Goal: Task Accomplishment & Management: Use online tool/utility

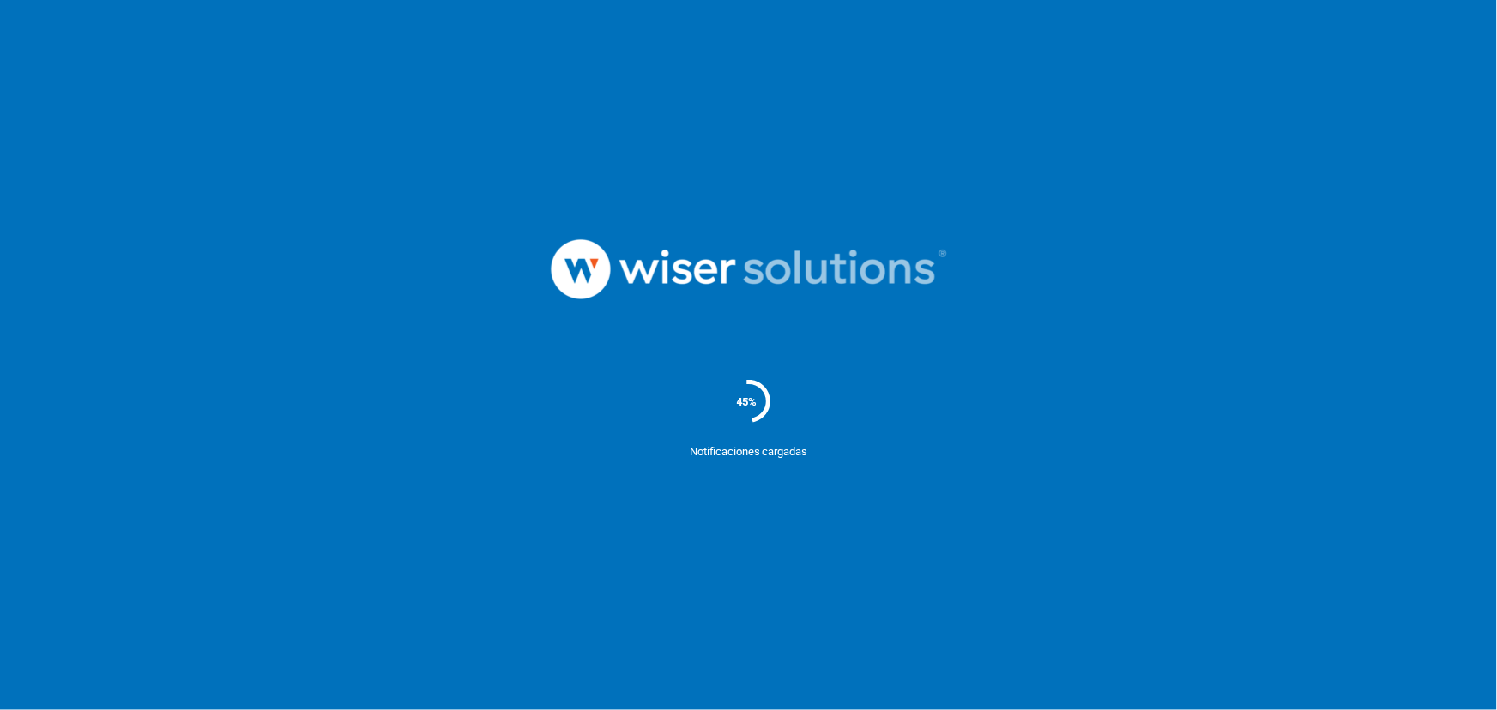
click at [0, 710] on nordpass-portal at bounding box center [0, 710] width 0 height 0
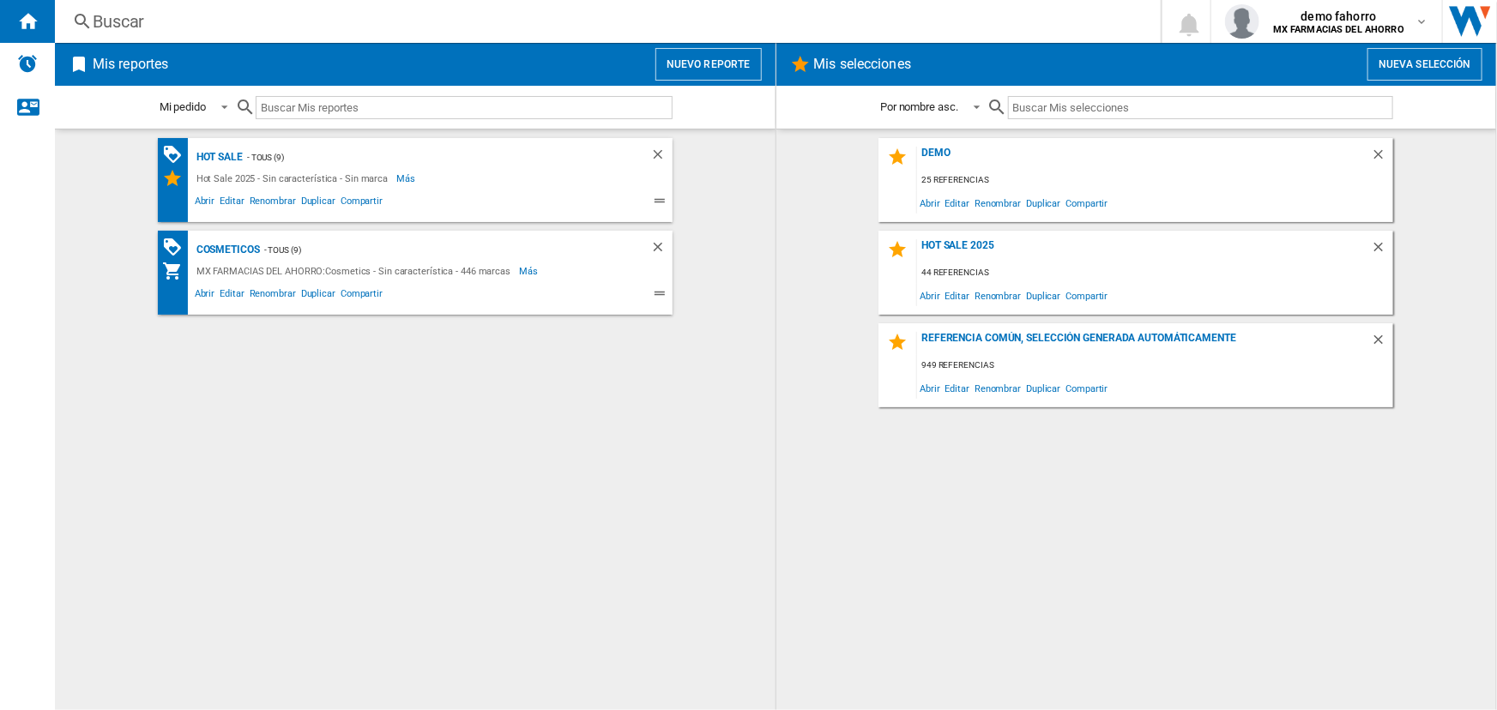
click at [680, 68] on button "Nuevo reporte" at bounding box center [708, 64] width 106 height 33
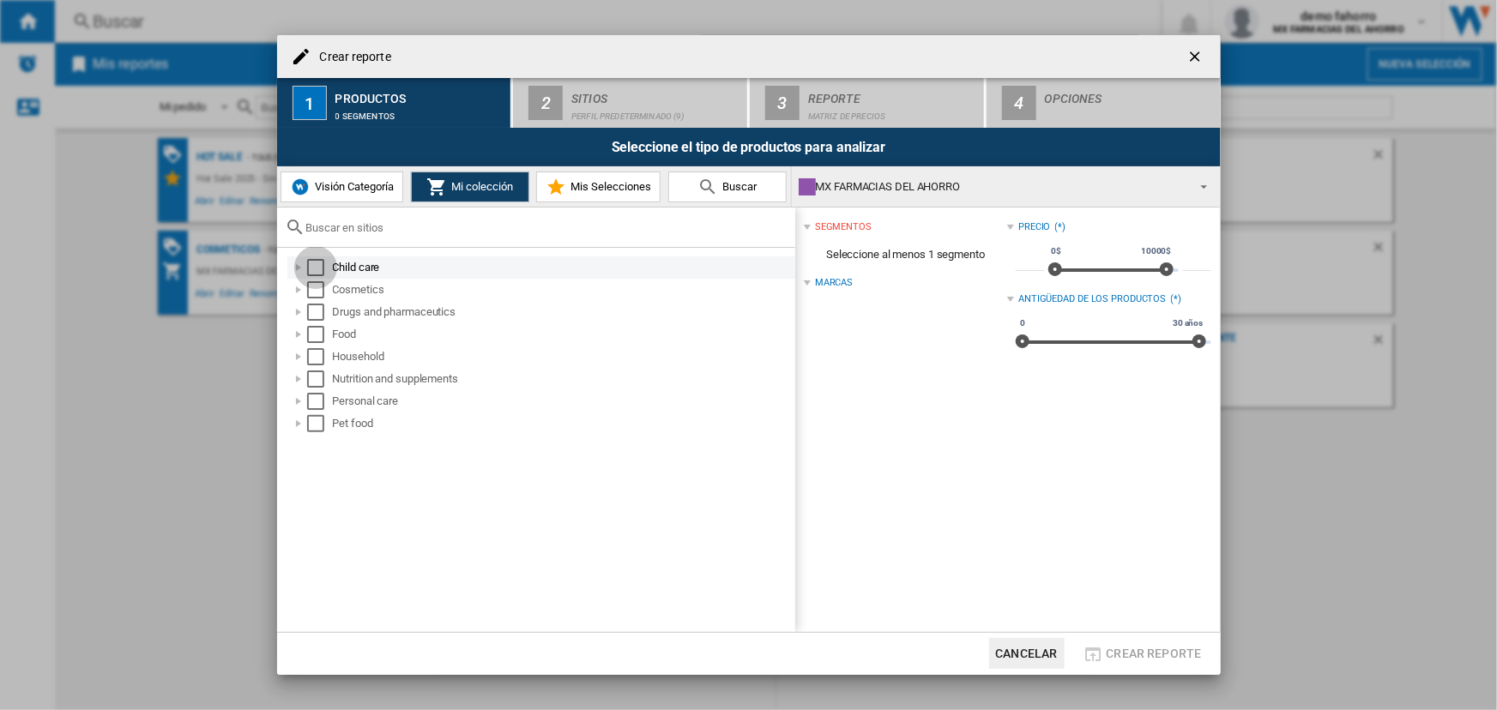
click at [319, 269] on div "Select" at bounding box center [315, 267] width 17 height 17
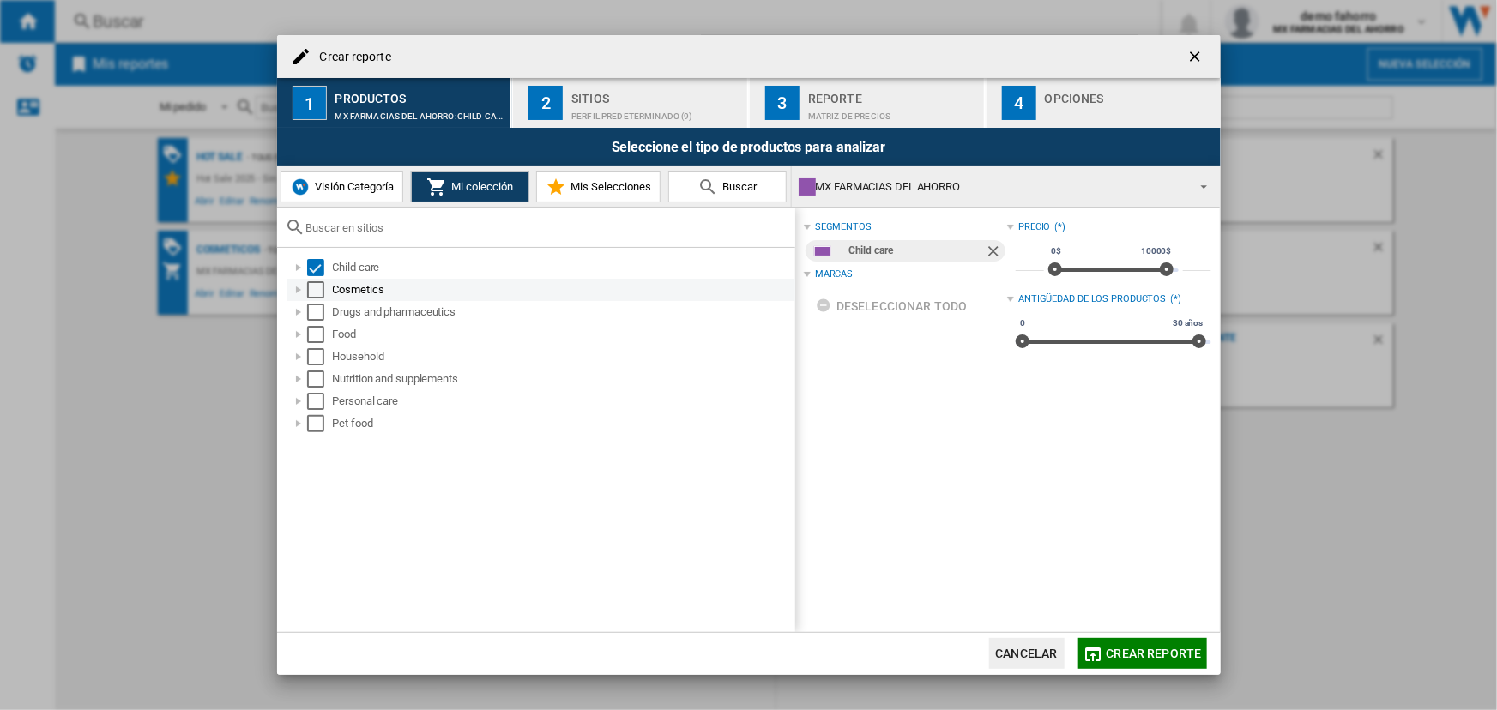
click at [319, 284] on div "Select" at bounding box center [315, 289] width 17 height 17
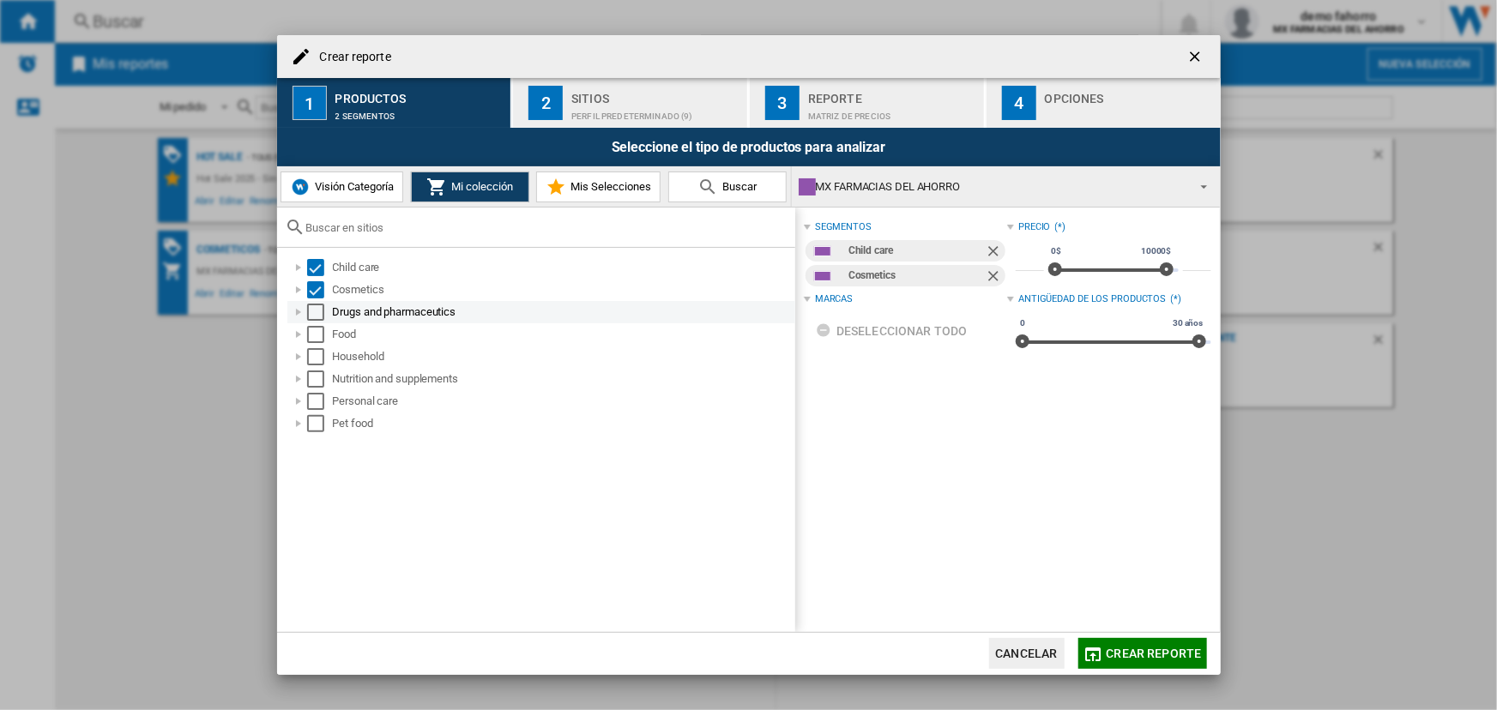
click at [312, 317] on div "Select" at bounding box center [315, 312] width 17 height 17
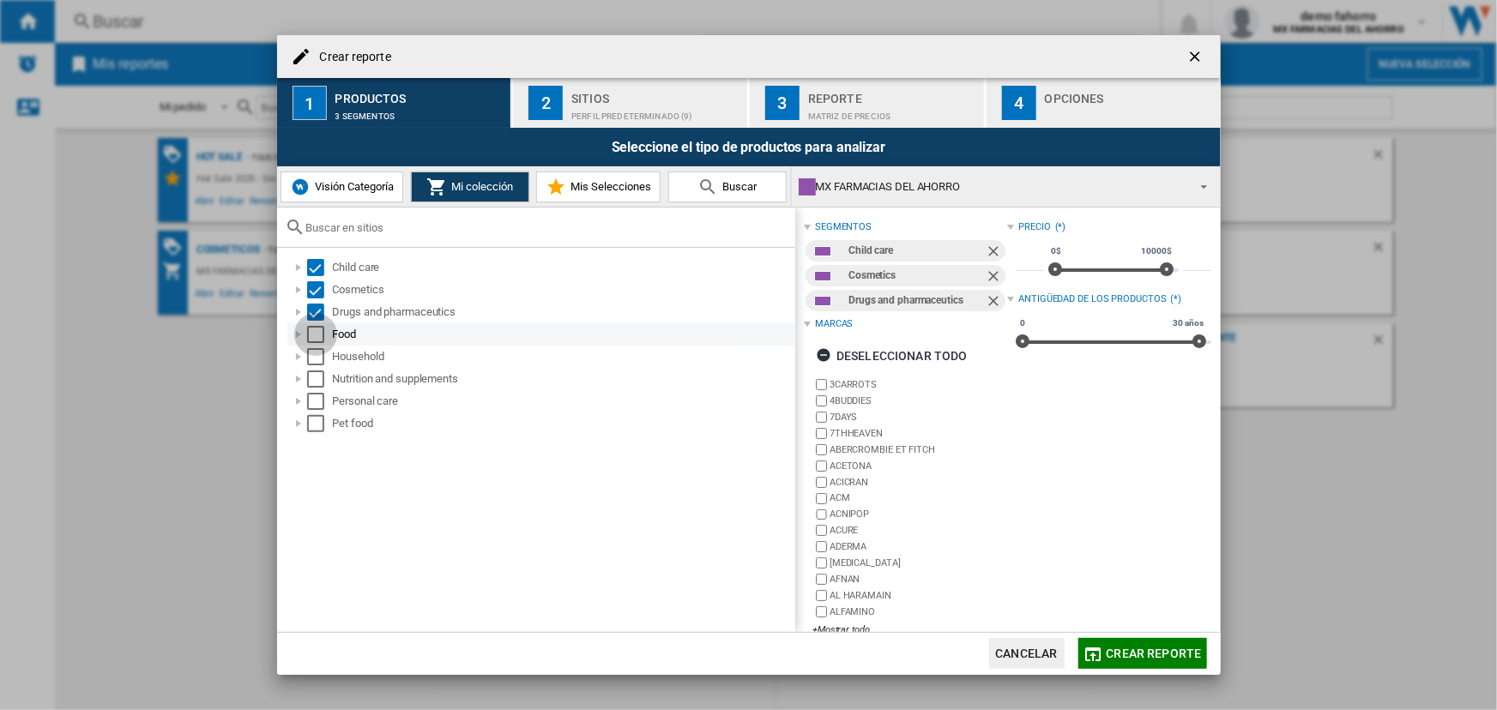
click at [315, 333] on div "Select" at bounding box center [315, 334] width 17 height 17
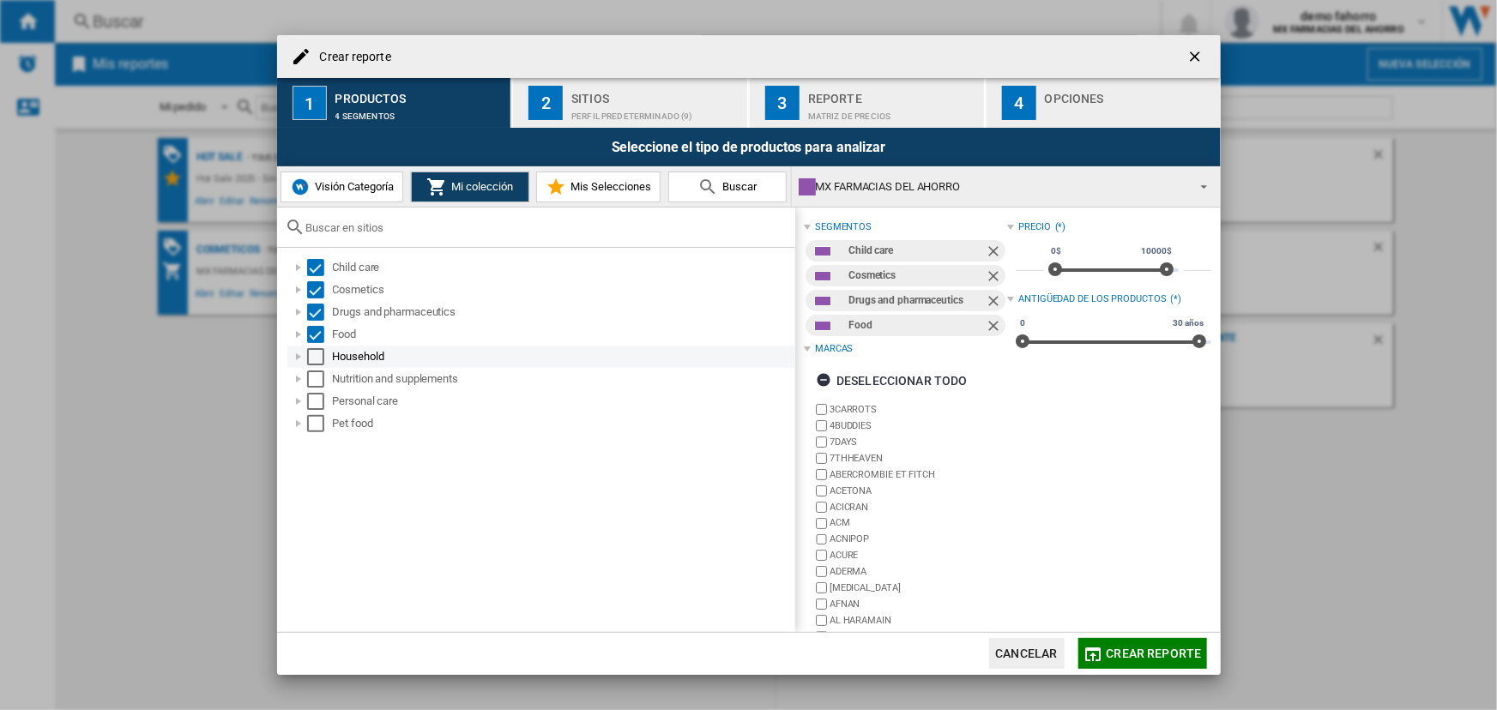
click at [316, 359] on div "Select" at bounding box center [315, 356] width 17 height 17
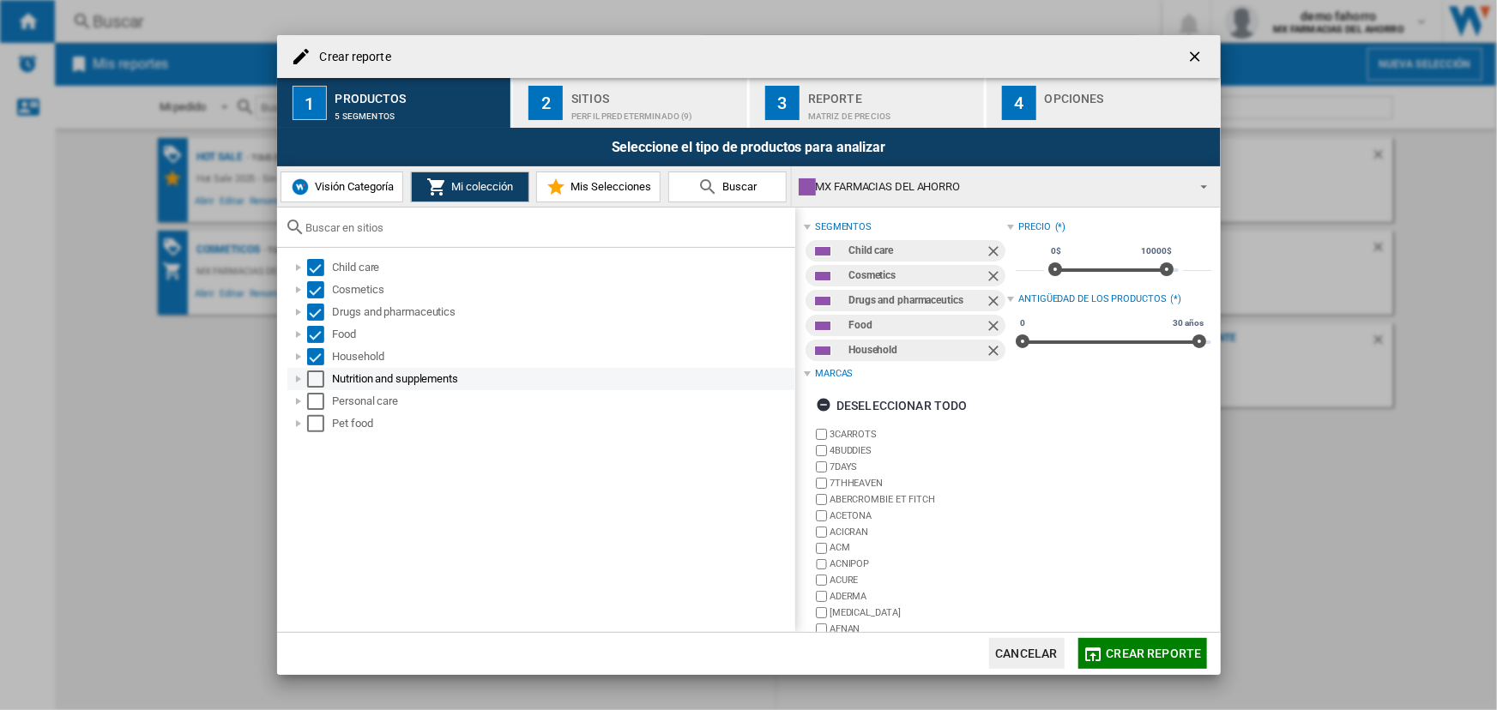
click at [311, 384] on div "Select" at bounding box center [315, 379] width 17 height 17
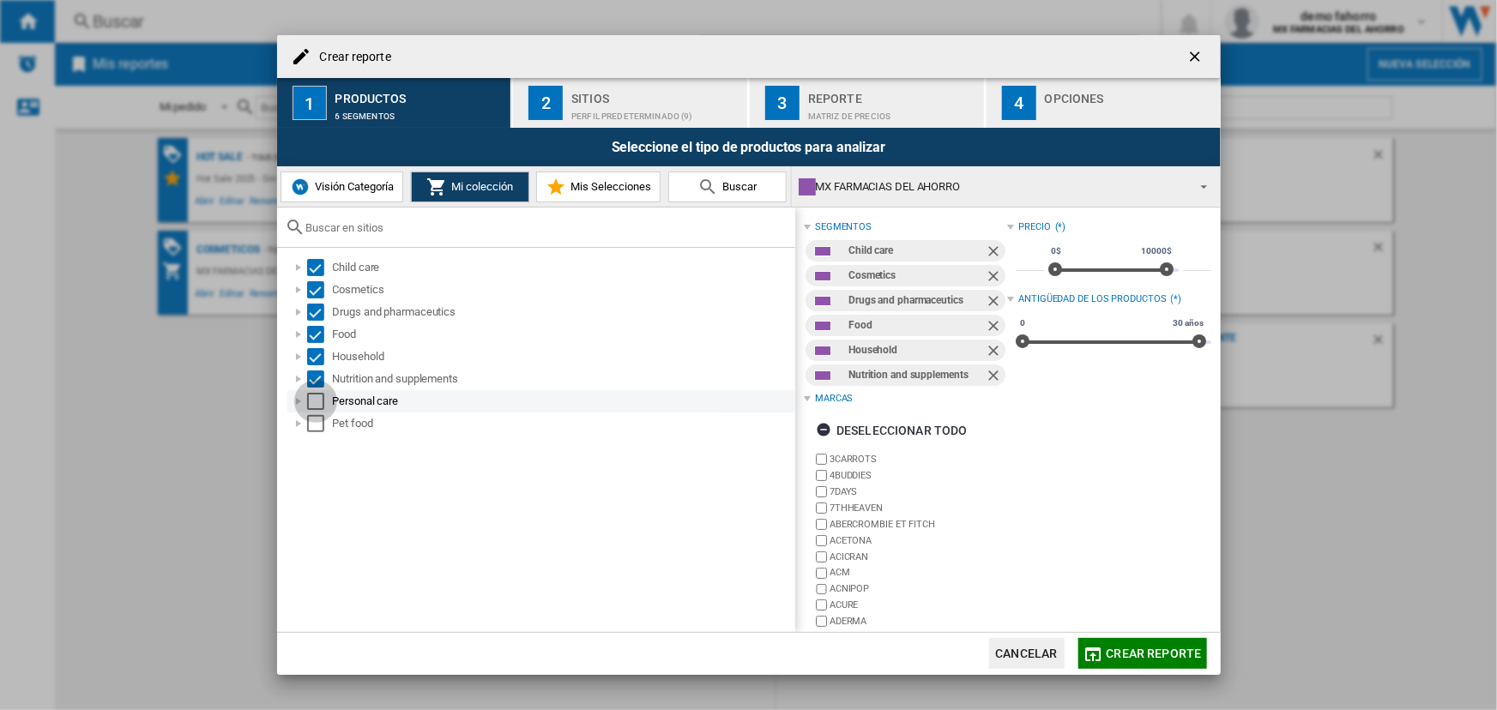
click at [311, 399] on div "Select" at bounding box center [315, 401] width 17 height 17
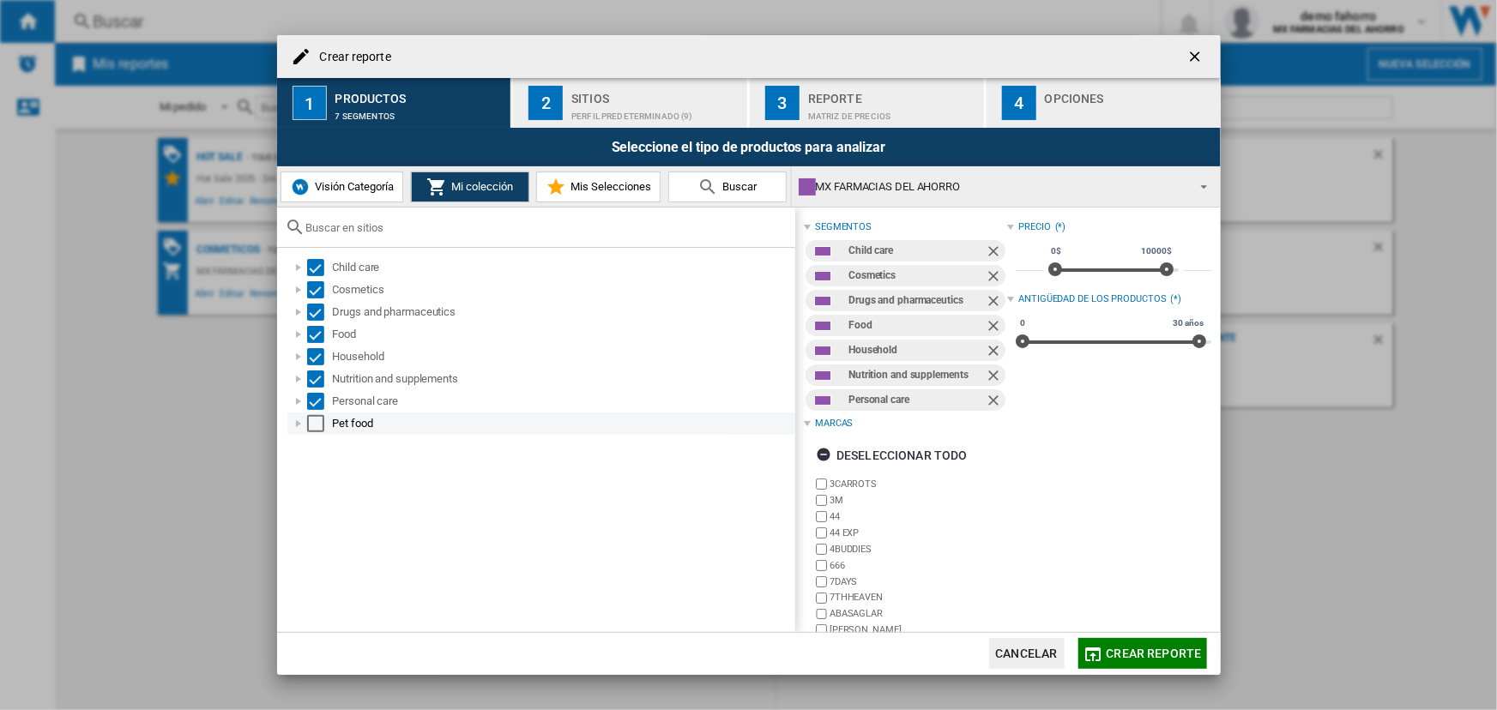
click at [319, 415] on div "Select" at bounding box center [315, 423] width 17 height 17
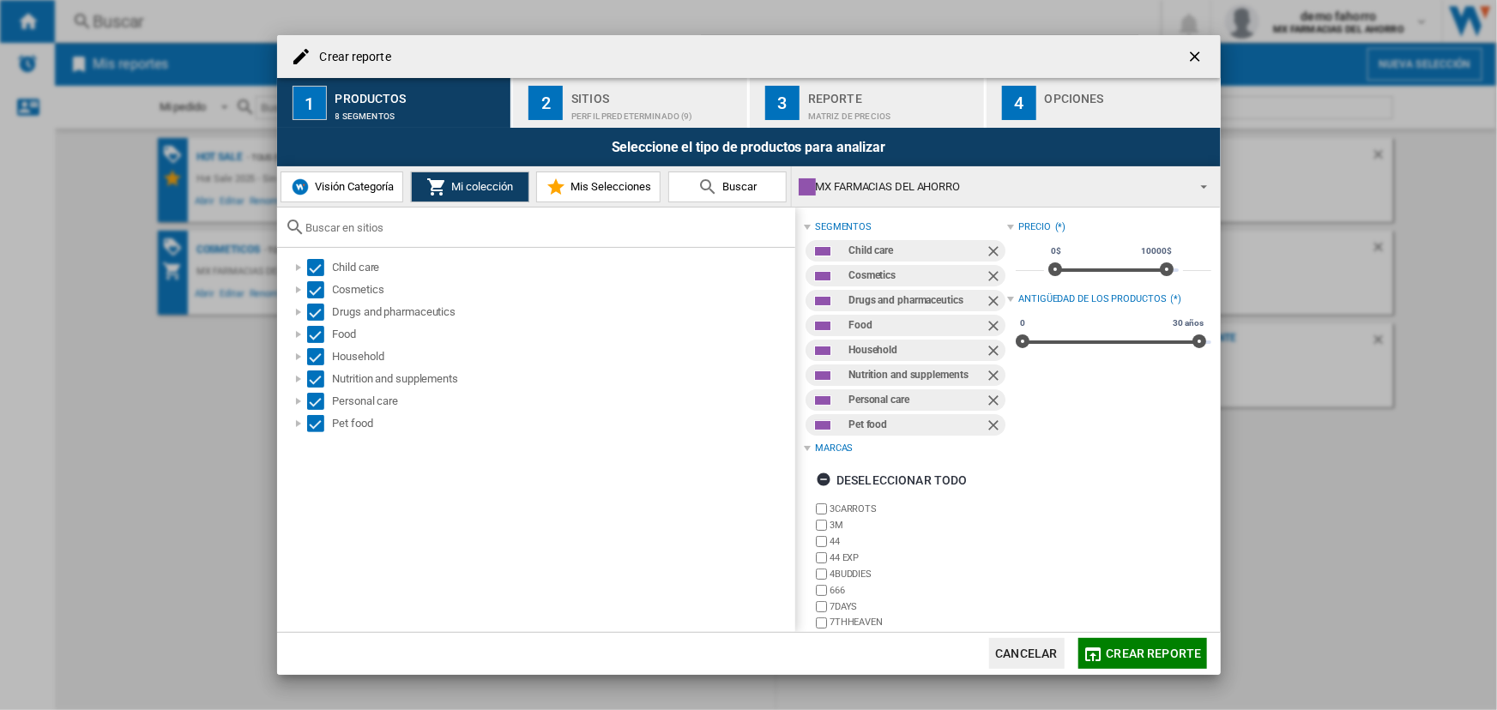
click at [691, 103] on div "Perfil predeterminado (9)" at bounding box center [655, 112] width 169 height 18
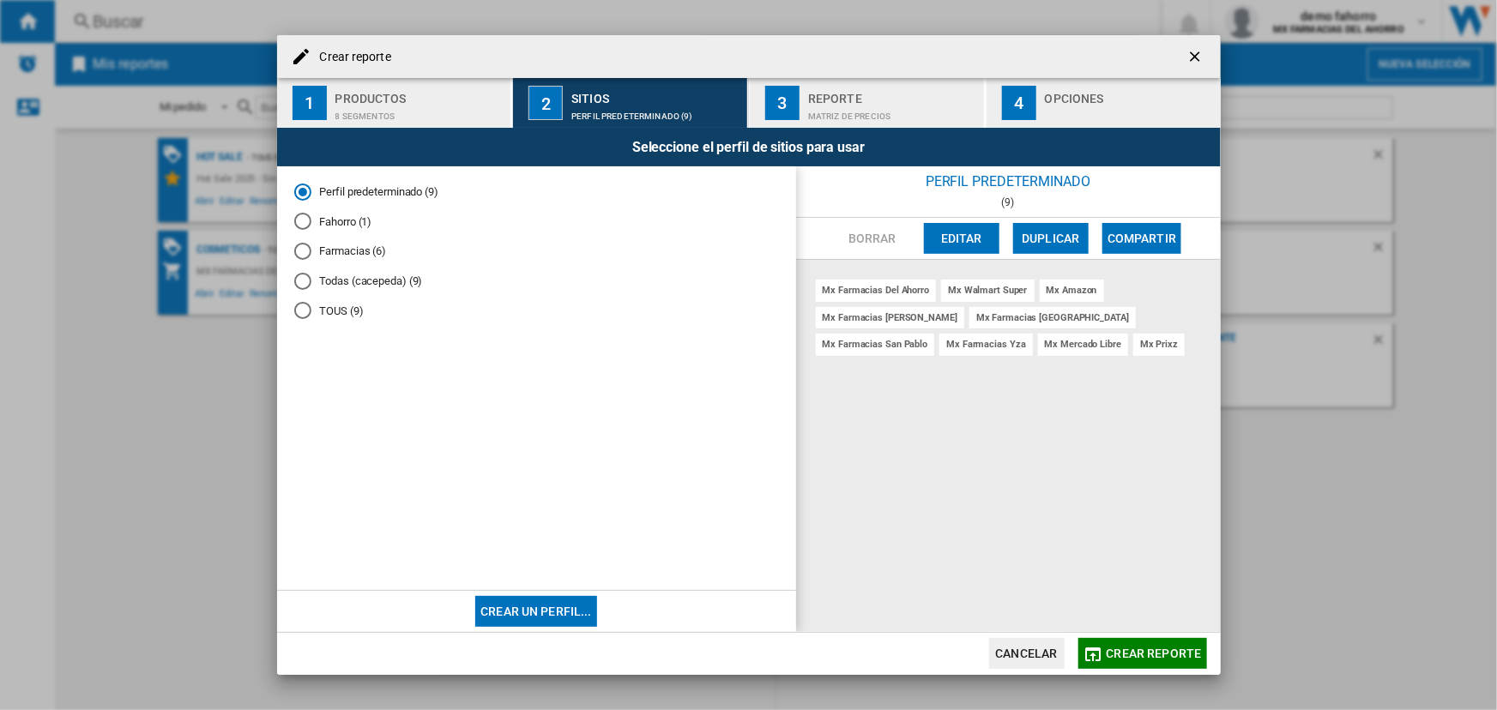
click at [347, 223] on md-radio-button "Fahorro (1)" at bounding box center [536, 222] width 485 height 16
click at [841, 112] on div "Matriz de precios" at bounding box center [892, 112] width 169 height 18
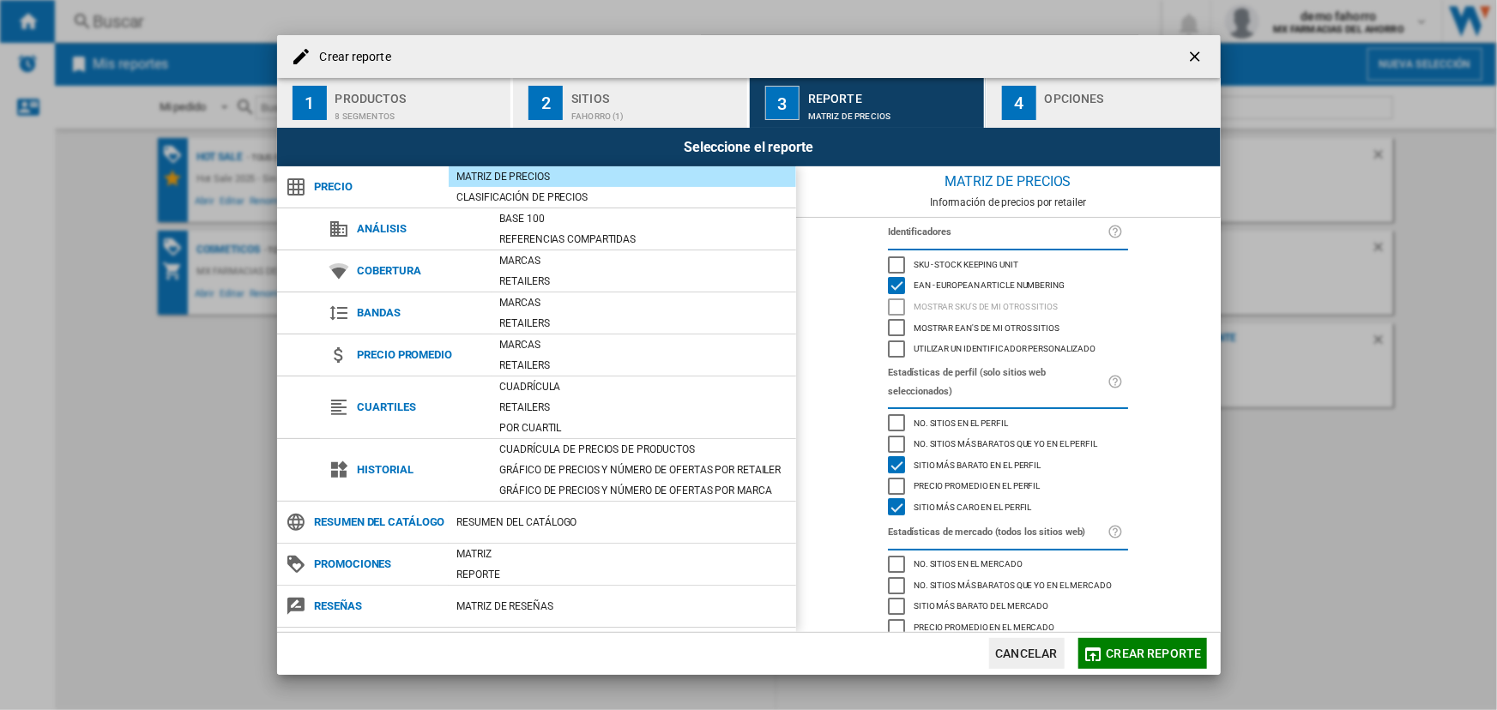
click at [939, 458] on span "Sitio más barato en el perfil" at bounding box center [977, 464] width 127 height 12
click at [941, 500] on span "Sitio más caro en el perfil" at bounding box center [973, 506] width 118 height 12
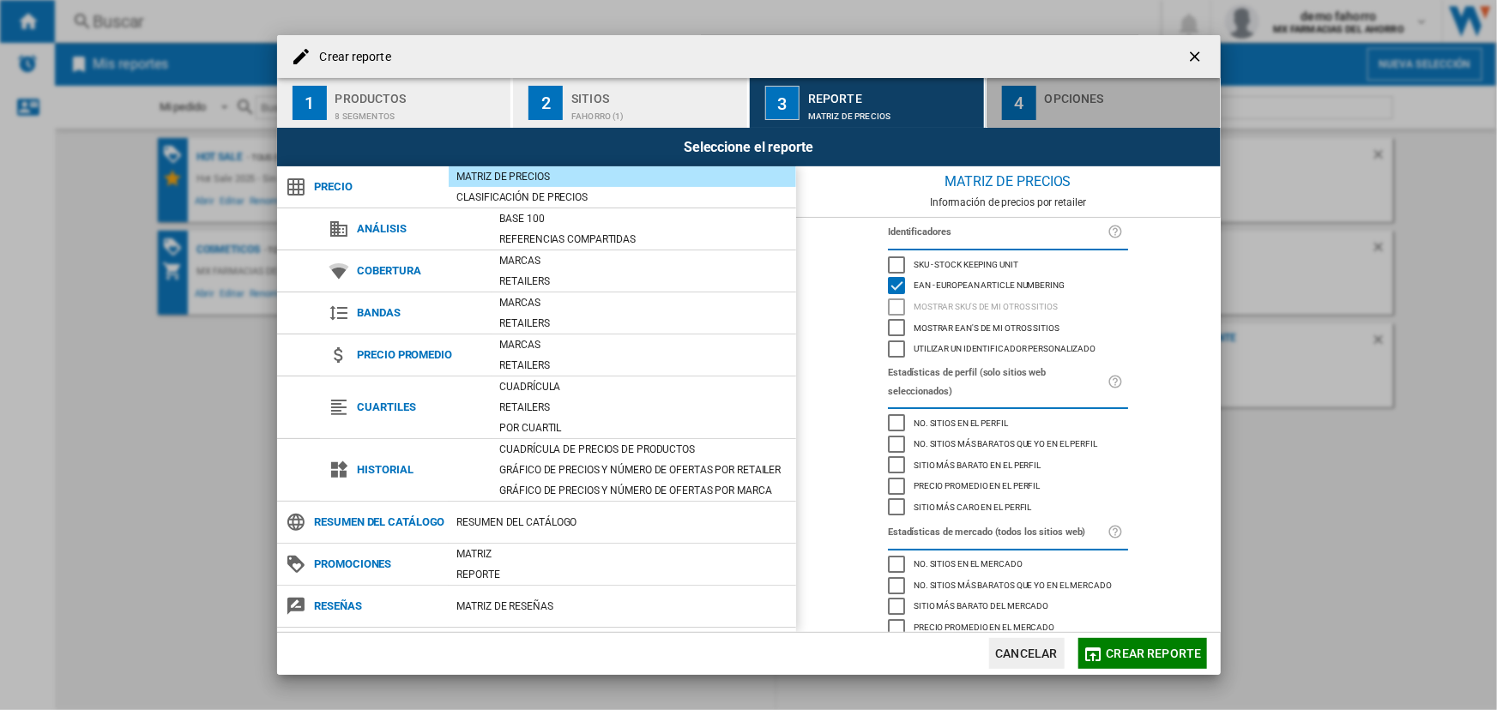
click at [1048, 120] on div "button" at bounding box center [1129, 112] width 169 height 18
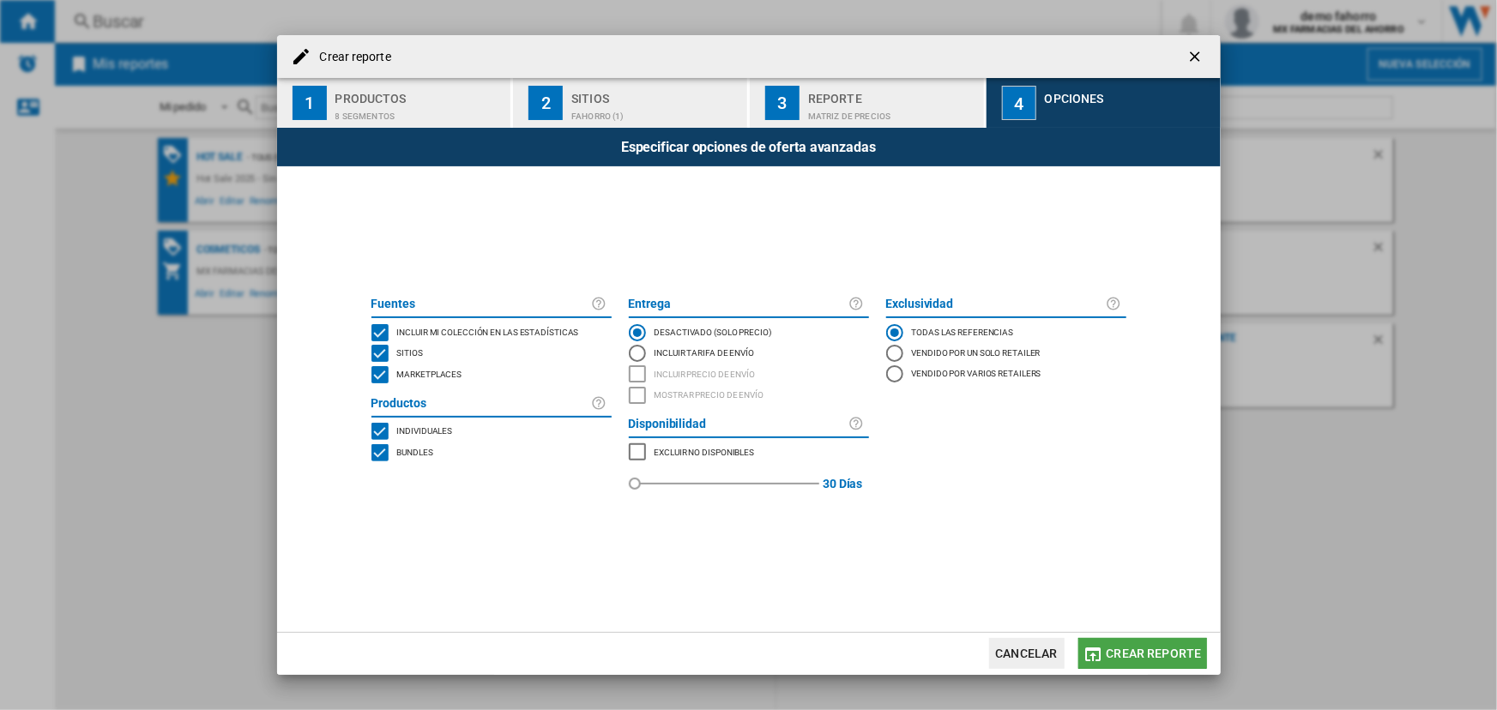
click at [1145, 652] on span "Crear reporte" at bounding box center [1154, 654] width 95 height 14
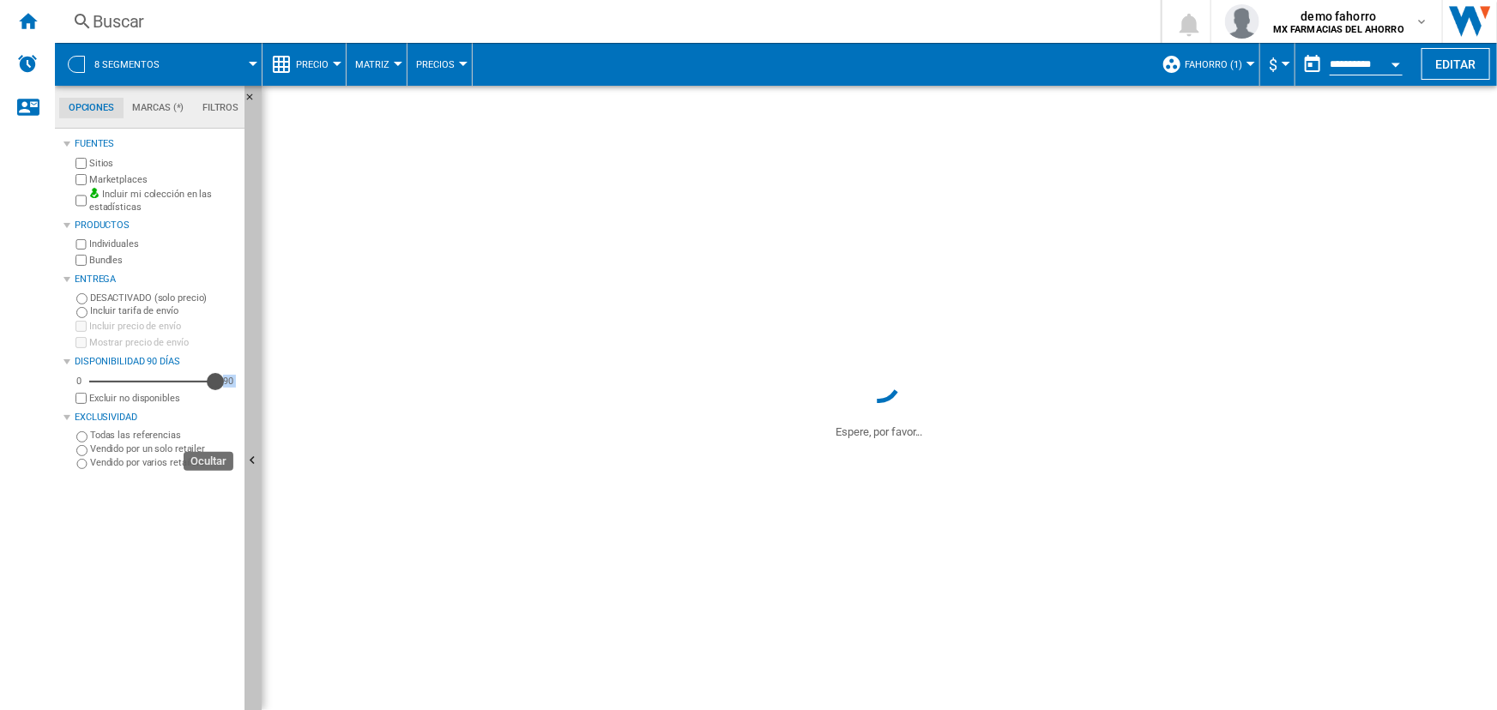
drag, startPoint x: 131, startPoint y: 384, endPoint x: 248, endPoint y: 385, distance: 116.7
click at [248, 385] on div "Opciones Marcas (*) Filtros Opciones Marcas (*) Filtros [PERSON_NAME] Sitios Ma…" at bounding box center [158, 398] width 207 height 625
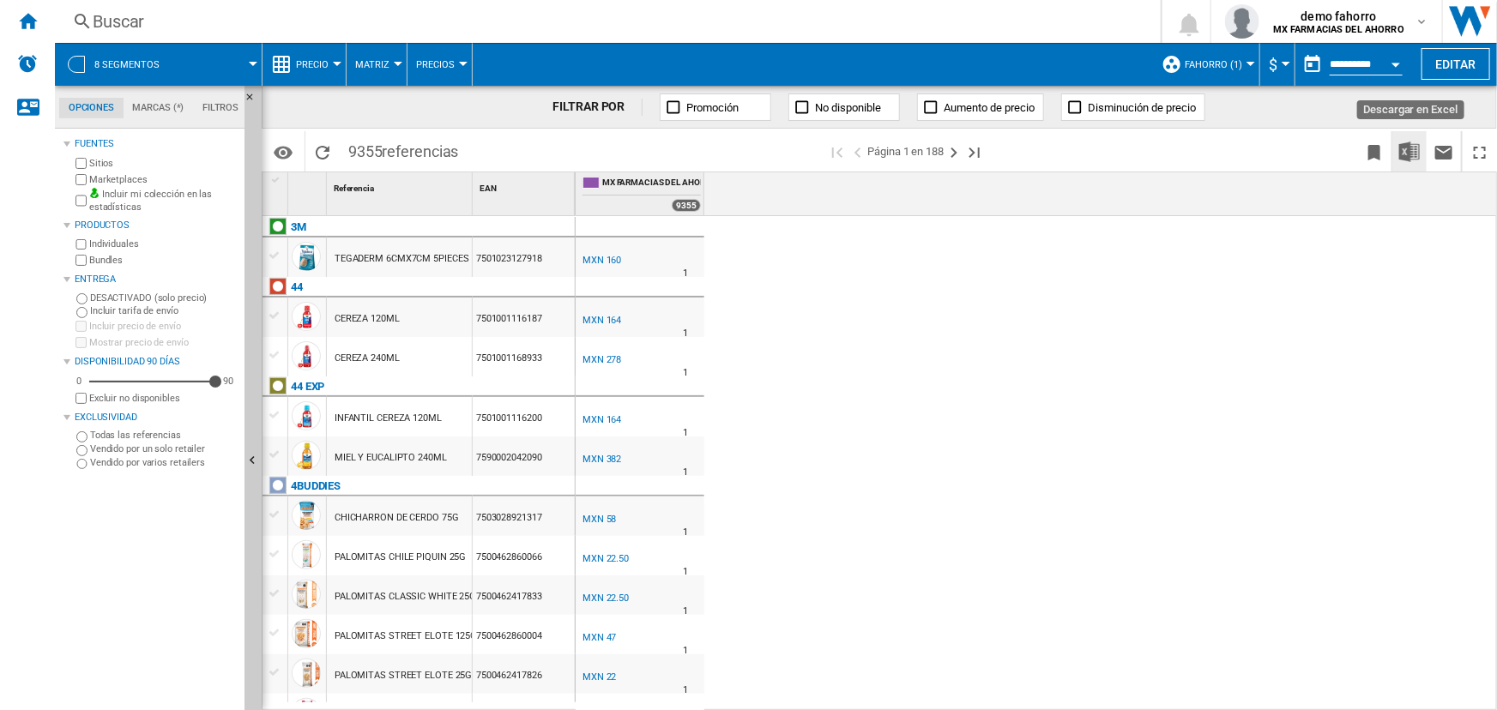
click at [1414, 148] on img "Descargar en Excel" at bounding box center [1409, 152] width 21 height 21
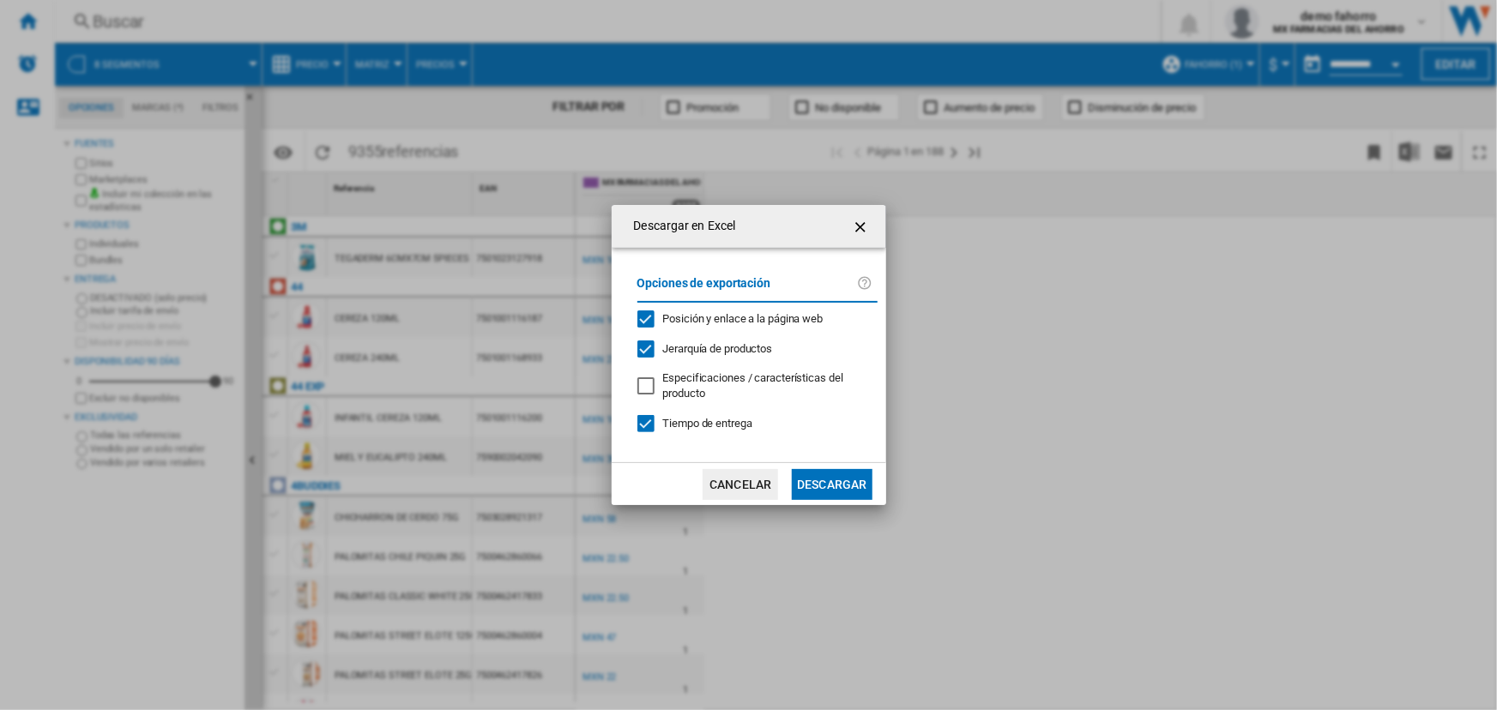
click at [655, 417] on div "Tiempo de entrega" at bounding box center [645, 423] width 17 height 17
click at [842, 483] on button "Descargar" at bounding box center [832, 484] width 80 height 31
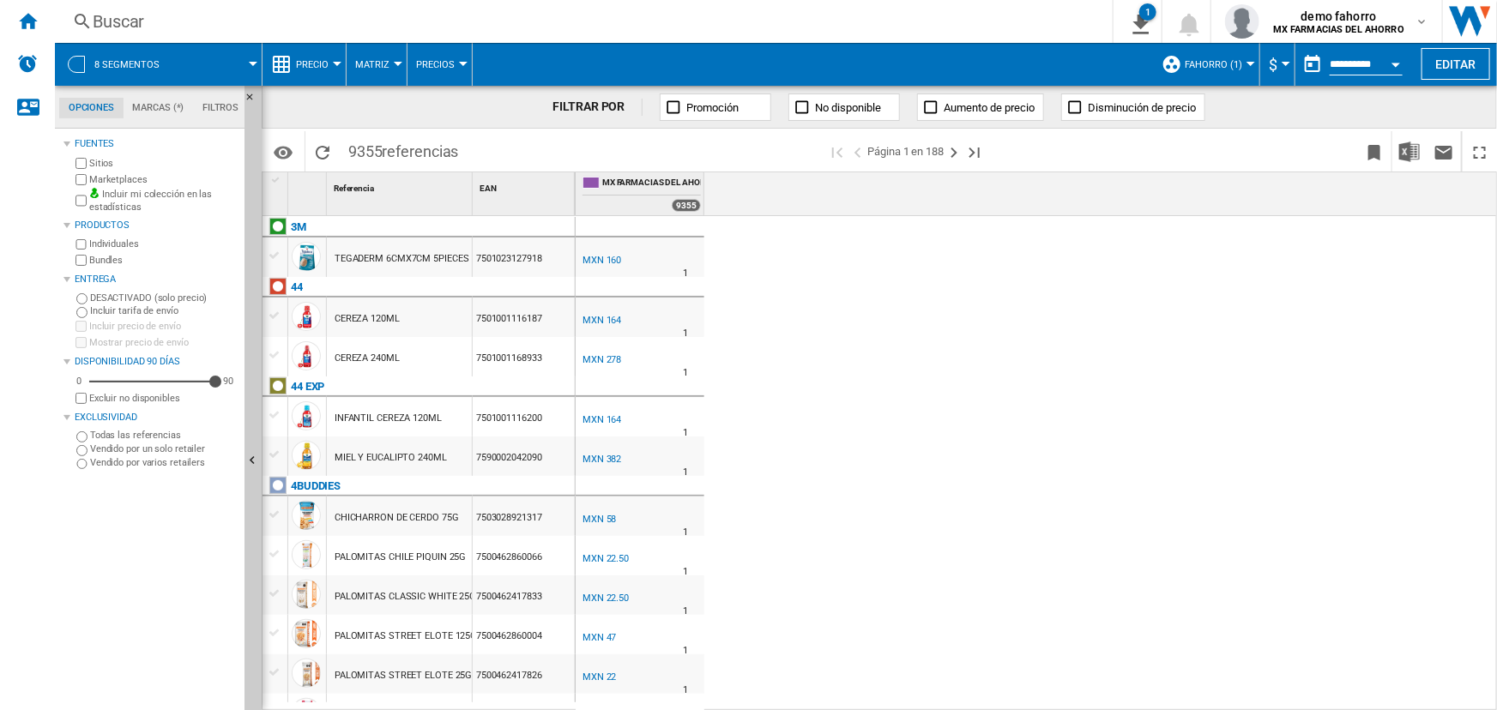
drag, startPoint x: 1137, startPoint y: 394, endPoint x: 1128, endPoint y: 384, distance: 13.4
click at [1137, 394] on div "MX FARMACIAS DEL AHORRO 0.0 % MXN 160 % N/A 1 MX FARMACIAS DEL [GEOGRAPHIC_DATA…" at bounding box center [1037, 464] width 923 height 496
